Goal: Task Accomplishment & Management: Manage account settings

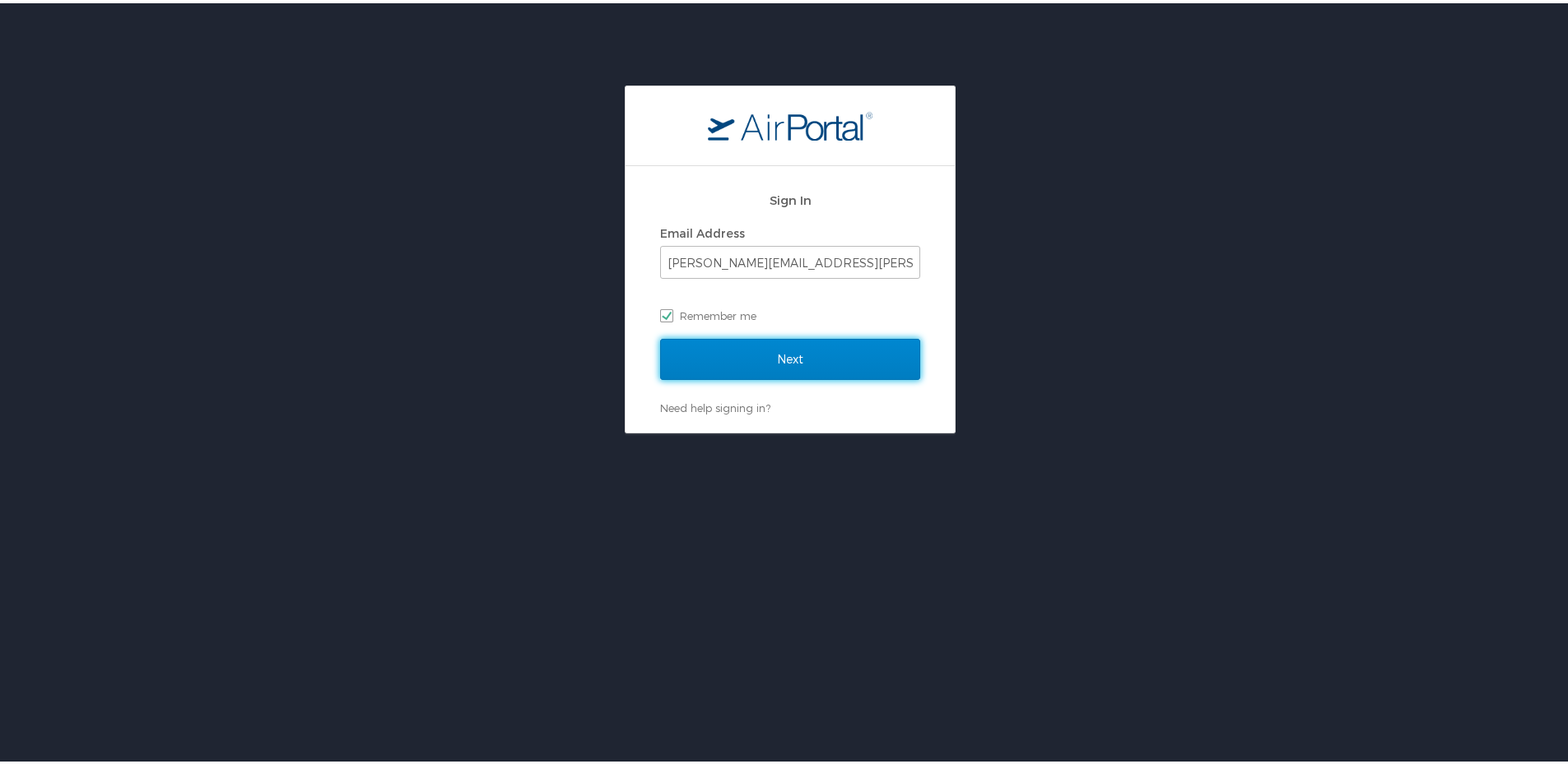
click at [779, 357] on input "Next" at bounding box center [790, 356] width 260 height 42
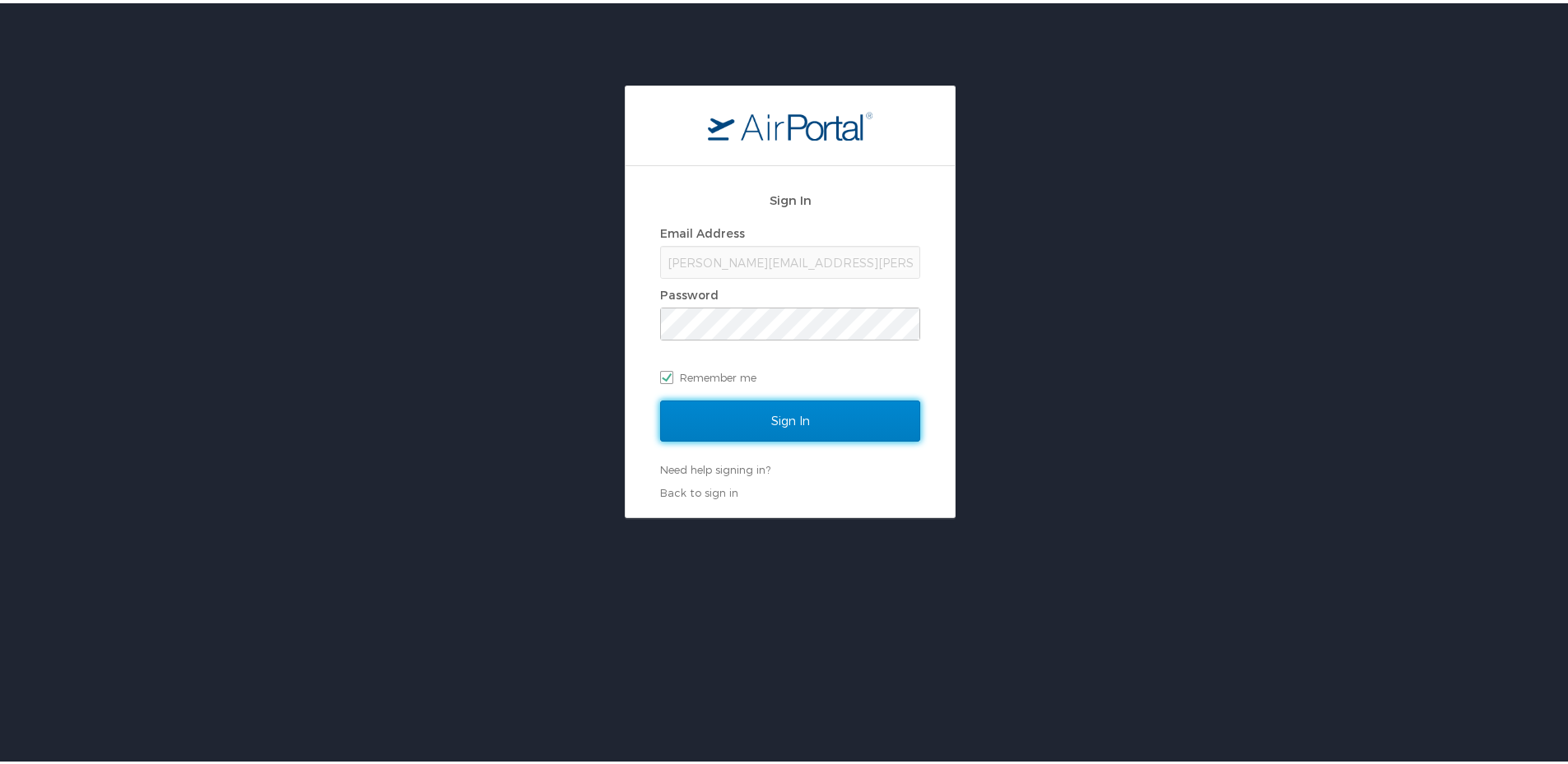
click at [759, 417] on input "Sign In" at bounding box center [790, 418] width 260 height 42
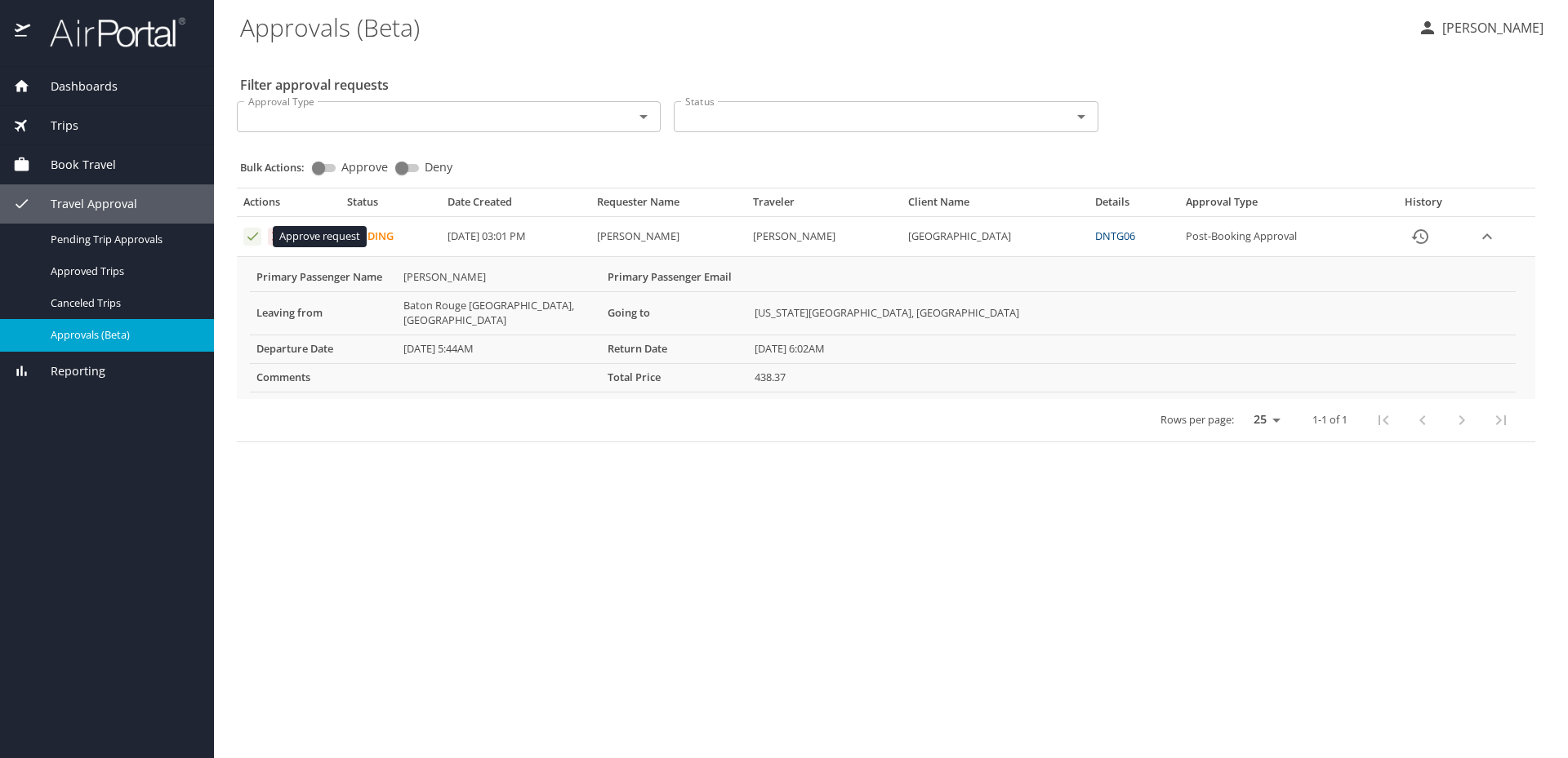
click at [248, 232] on icon "Approval table" at bounding box center [252, 236] width 15 height 15
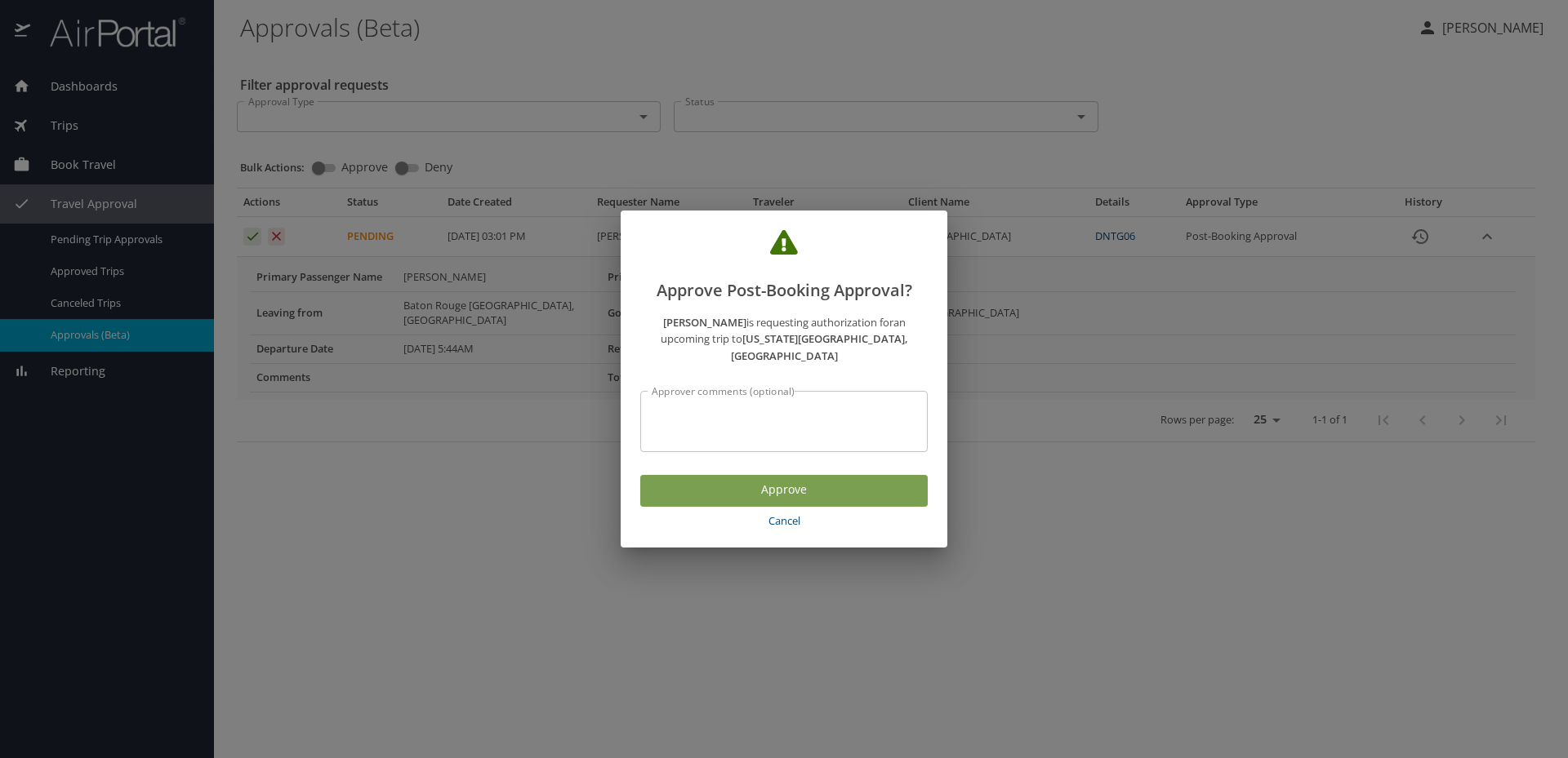
click at [731, 483] on span "Approve" at bounding box center [784, 490] width 261 height 20
